Goal: Task Accomplishment & Management: Use online tool/utility

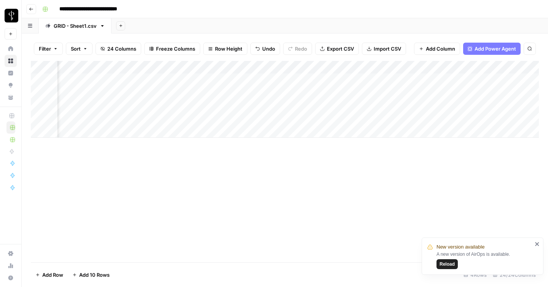
scroll to position [0, 1573]
click at [515, 68] on span "Add Column" at bounding box center [521, 67] width 27 height 7
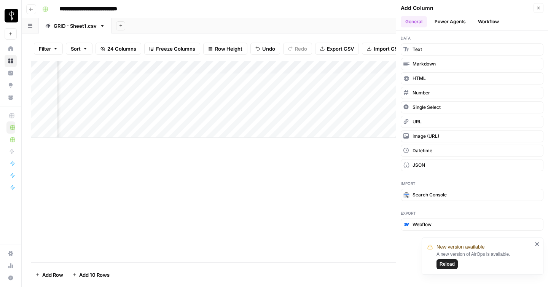
click at [485, 19] on button "Workflow" at bounding box center [488, 21] width 30 height 11
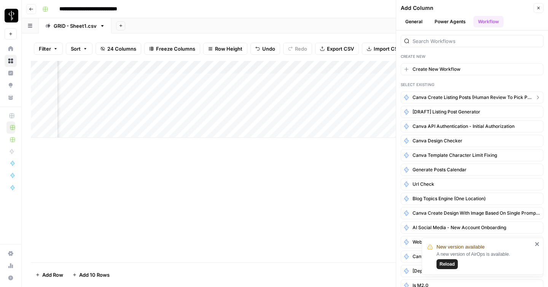
click at [427, 97] on span "Canva Create Listing Posts (human review to pick properties)" at bounding box center [471, 97] width 119 height 7
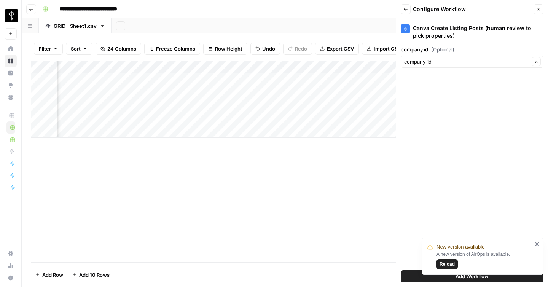
click at [420, 274] on button "Add Workflow" at bounding box center [472, 276] width 143 height 12
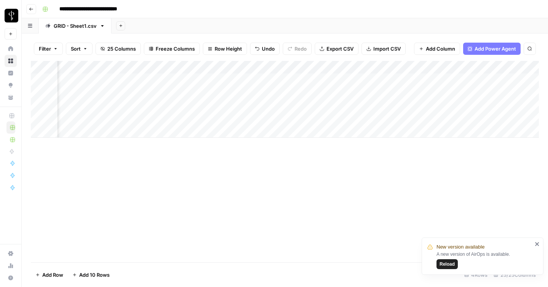
scroll to position [0, 0]
drag, startPoint x: 346, startPoint y: 66, endPoint x: 359, endPoint y: 72, distance: 14.5
click at [359, 72] on div "Add Column" at bounding box center [285, 99] width 508 height 77
click at [510, 66] on div "Add Column" at bounding box center [285, 99] width 508 height 77
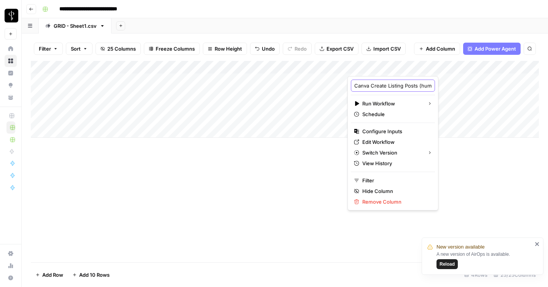
click at [374, 85] on input "Canva Create Listing Posts (human review to pick properties)" at bounding box center [392, 86] width 77 height 8
type input "Generate property listing posts"
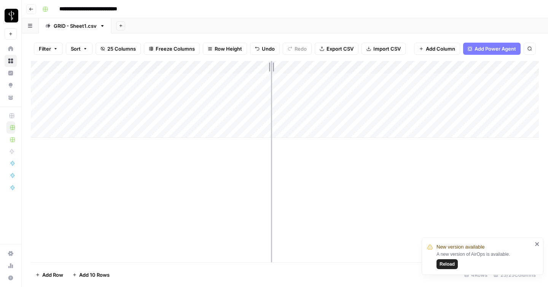
drag, startPoint x: 279, startPoint y: 66, endPoint x: 271, endPoint y: 66, distance: 8.0
click at [271, 66] on div "Add Column" at bounding box center [285, 99] width 508 height 77
drag, startPoint x: 271, startPoint y: 65, endPoint x: 275, endPoint y: 65, distance: 3.8
click at [275, 65] on div "Add Column" at bounding box center [285, 99] width 508 height 77
click at [395, 105] on div "Add Column" at bounding box center [285, 99] width 508 height 77
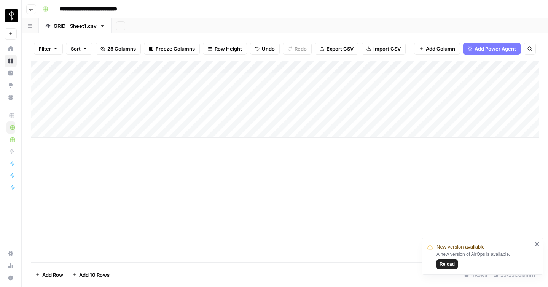
click at [536, 243] on icon "close" at bounding box center [537, 244] width 4 height 4
click at [392, 106] on div "Add Column" at bounding box center [285, 99] width 508 height 77
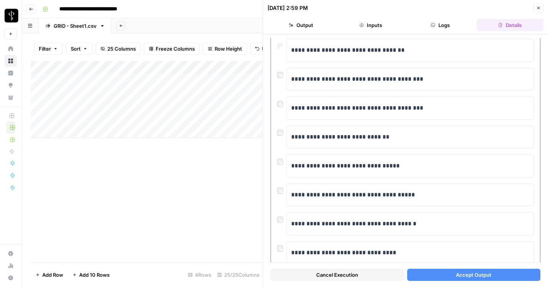
scroll to position [145, 0]
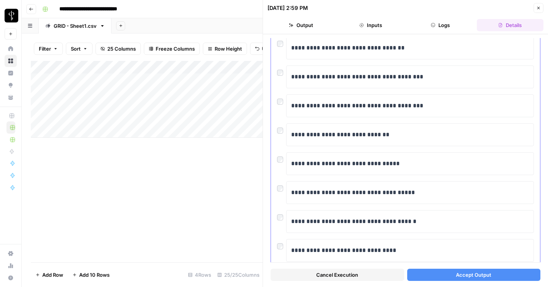
click at [280, 163] on div "**********" at bounding box center [405, 163] width 257 height 23
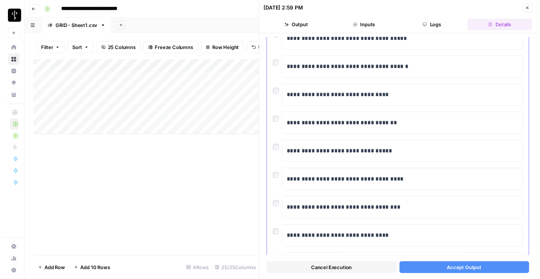
scroll to position [300, 0]
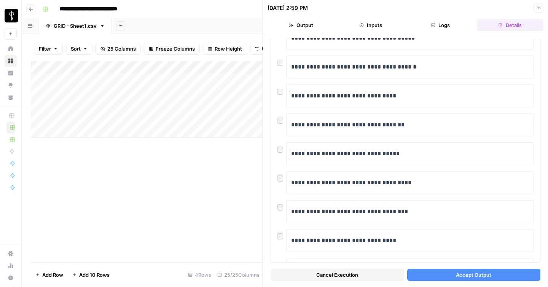
click at [435, 275] on button "Accept Output" at bounding box center [474, 275] width 134 height 12
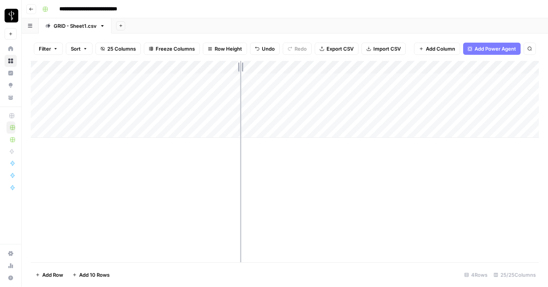
drag, startPoint x: 277, startPoint y: 65, endPoint x: 240, endPoint y: 64, distance: 36.5
click at [240, 64] on div "Add Column" at bounding box center [285, 99] width 508 height 77
drag, startPoint x: 248, startPoint y: 66, endPoint x: 237, endPoint y: 66, distance: 11.0
click at [237, 66] on div "Add Column" at bounding box center [285, 99] width 508 height 77
drag, startPoint x: 316, startPoint y: 65, endPoint x: 305, endPoint y: 65, distance: 11.8
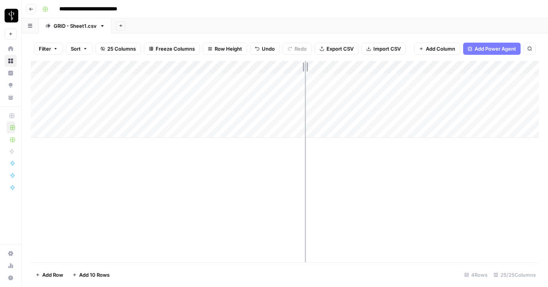
click at [305, 65] on div "Add Column" at bounding box center [285, 99] width 508 height 77
click at [463, 105] on div "Add Column" at bounding box center [285, 99] width 508 height 77
click at [458, 105] on div "Add Column" at bounding box center [285, 99] width 508 height 77
click at [354, 106] on div "Add Column" at bounding box center [285, 99] width 508 height 77
click at [477, 65] on div "Add Column" at bounding box center [285, 99] width 508 height 77
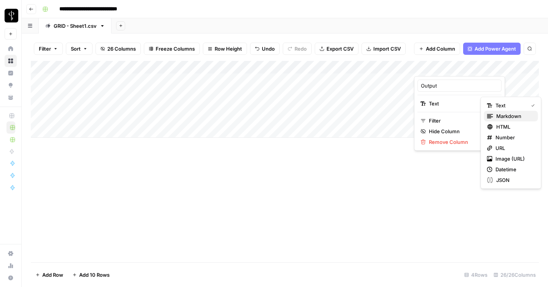
click at [505, 119] on span "Markdown" at bounding box center [514, 116] width 36 height 8
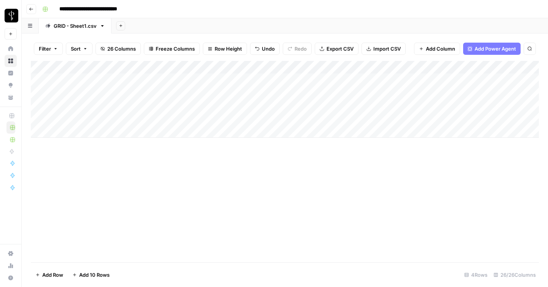
click at [452, 107] on div "Add Column" at bounding box center [285, 99] width 508 height 77
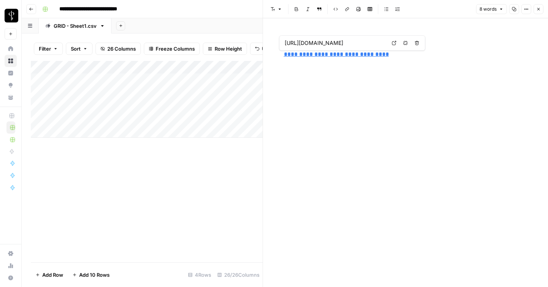
click at [360, 56] on link "**********" at bounding box center [336, 54] width 105 height 6
click at [341, 46] on input "https://app.airops.com/luxury-presence-0/grids/32723/sheets/41837" at bounding box center [335, 43] width 101 height 8
click at [316, 57] on link "**********" at bounding box center [336, 54] width 105 height 6
click at [393, 43] on icon at bounding box center [394, 43] width 5 height 5
click at [539, 10] on icon "button" at bounding box center [538, 9] width 5 height 5
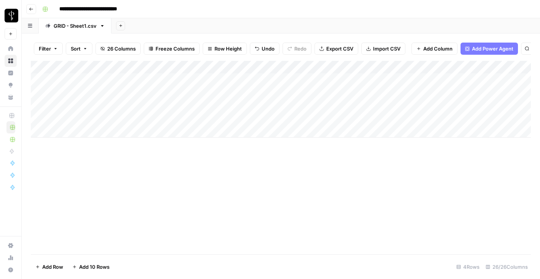
click at [396, 67] on div "Add Column" at bounding box center [281, 99] width 500 height 77
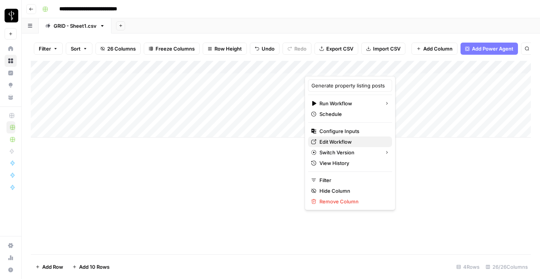
click at [355, 140] on span "Edit Workflow" at bounding box center [352, 142] width 67 height 8
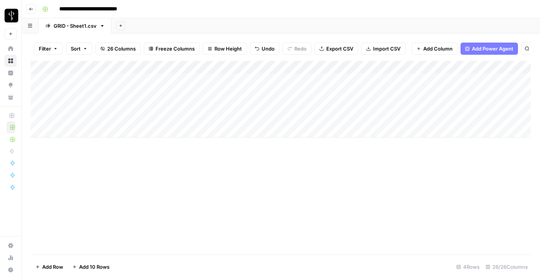
click at [478, 68] on div "Add Column" at bounding box center [281, 99] width 500 height 77
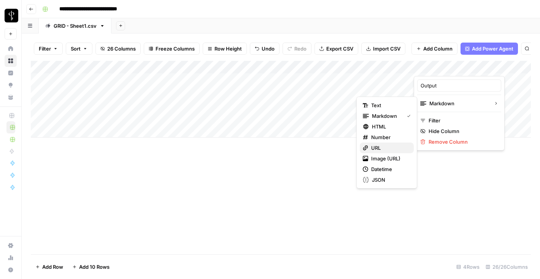
click at [385, 146] on span "URL" at bounding box center [389, 148] width 37 height 8
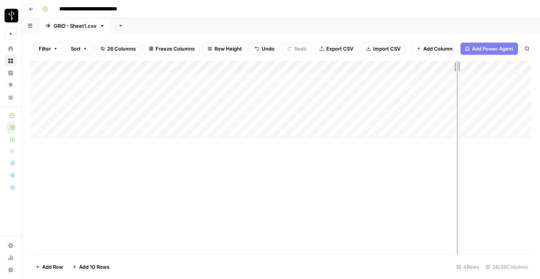
drag, startPoint x: 481, startPoint y: 67, endPoint x: 457, endPoint y: 66, distance: 24.4
click at [457, 66] on div "Add Column" at bounding box center [281, 99] width 500 height 77
click at [407, 105] on div "Add Column" at bounding box center [281, 99] width 500 height 77
click at [375, 103] on div "Add Column" at bounding box center [281, 99] width 500 height 77
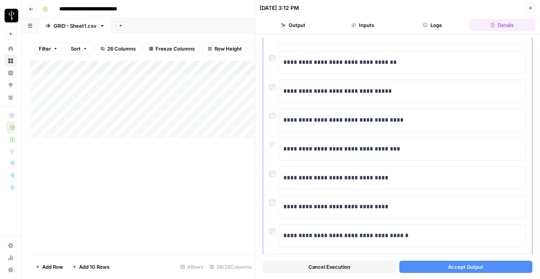
scroll to position [379, 0]
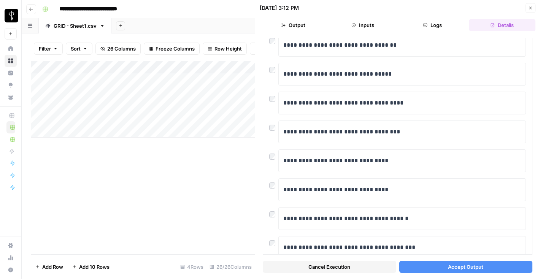
click at [455, 268] on span "Accept Output" at bounding box center [465, 267] width 35 height 8
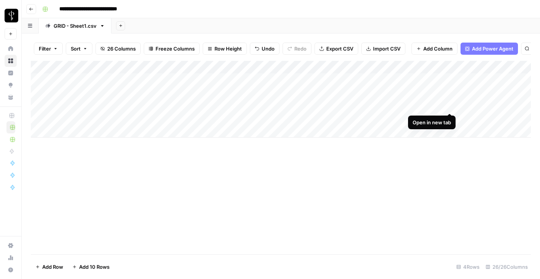
click at [449, 107] on div "Add Column" at bounding box center [281, 99] width 500 height 77
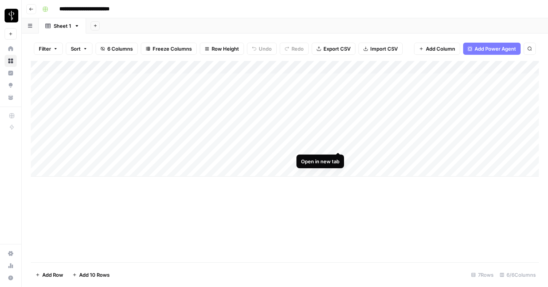
click at [339, 143] on div "Add Column" at bounding box center [285, 119] width 508 height 116
click at [338, 157] on div "Add Column" at bounding box center [285, 119] width 508 height 116
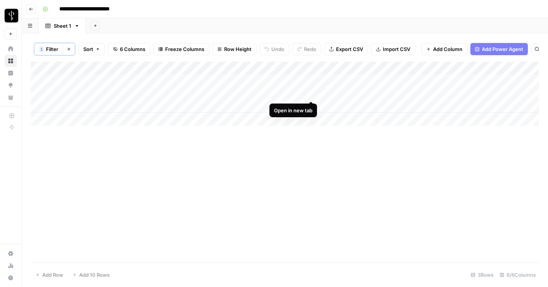
click at [311, 92] on div "Add Column" at bounding box center [285, 94] width 508 height 64
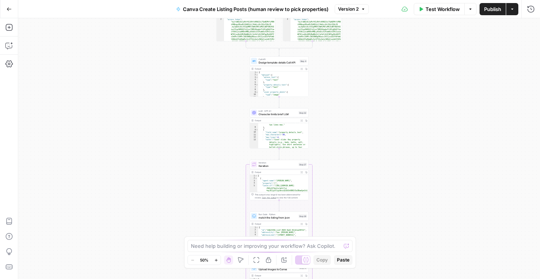
scroll to position [57, 0]
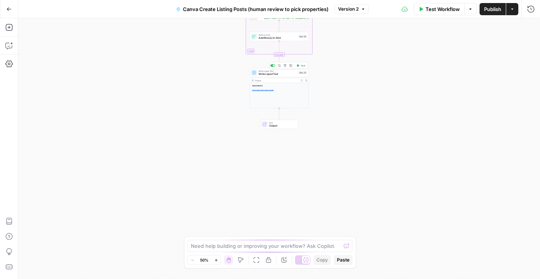
click at [282, 70] on span "Write Liquid Text" at bounding box center [278, 71] width 38 height 3
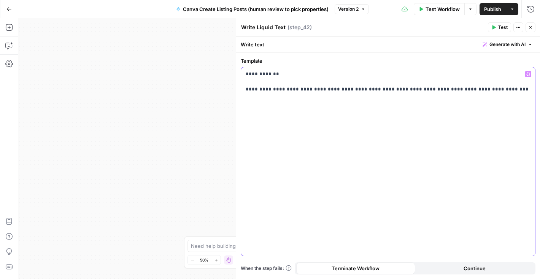
click at [332, 90] on p "**********" at bounding box center [388, 81] width 285 height 23
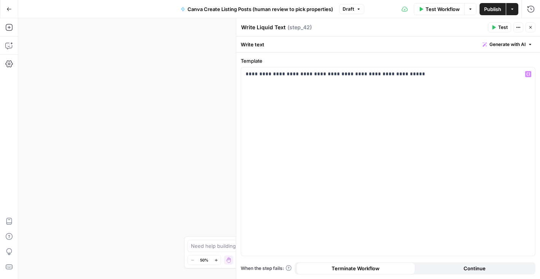
click at [484, 9] on span "Publish" at bounding box center [492, 9] width 17 height 8
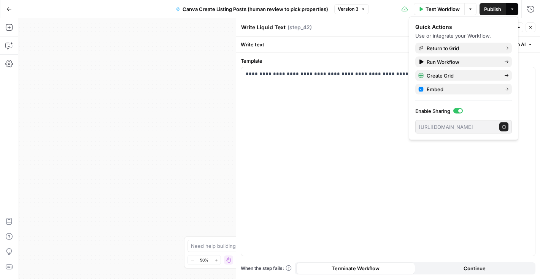
click at [487, 5] on span "Publish" at bounding box center [492, 9] width 17 height 8
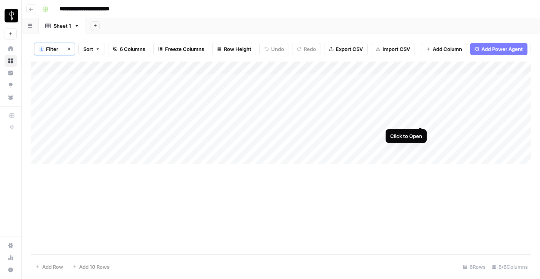
click at [421, 117] on div "Add Column" at bounding box center [281, 113] width 500 height 103
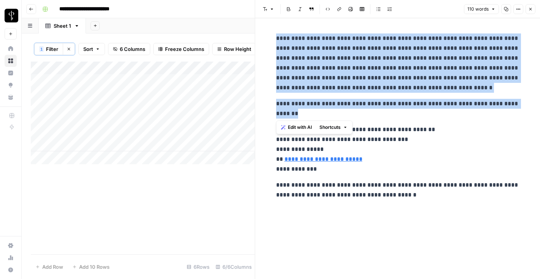
drag, startPoint x: 278, startPoint y: 36, endPoint x: 409, endPoint y: 113, distance: 151.9
click at [409, 113] on div "**********" at bounding box center [398, 116] width 253 height 173
click at [532, 8] on icon "button" at bounding box center [530, 9] width 3 height 3
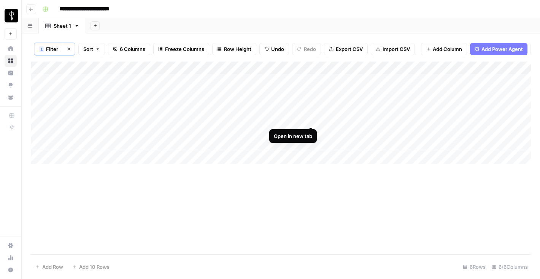
click at [310, 119] on div "Add Column" at bounding box center [281, 113] width 500 height 103
click at [313, 134] on div "Add Column" at bounding box center [281, 113] width 500 height 103
